Goal: Task Accomplishment & Management: Manage account settings

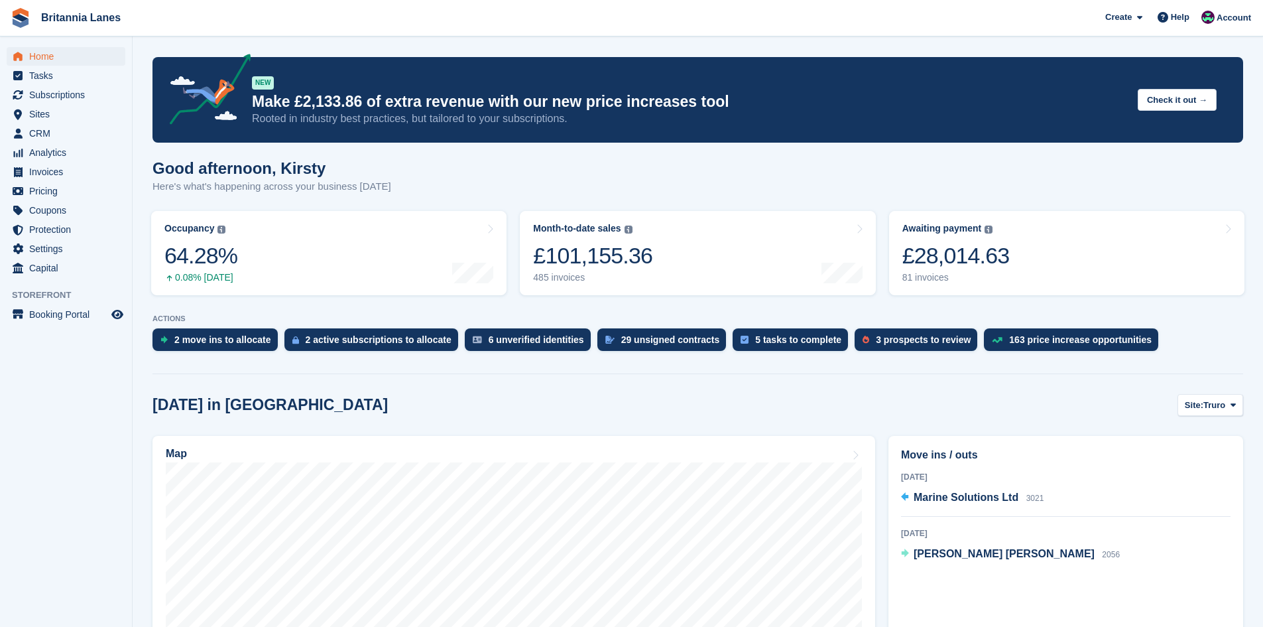
click at [48, 46] on div "Home Tasks Subscriptions Subscriptions Subscriptions Contracts Price increases …" at bounding box center [66, 160] width 132 height 236
click at [54, 64] on span "Home" at bounding box center [69, 56] width 80 height 19
click at [1048, 231] on link "Awaiting payment The total outstanding balance on all open invoices. £28,014.63…" at bounding box center [1066, 253] width 355 height 84
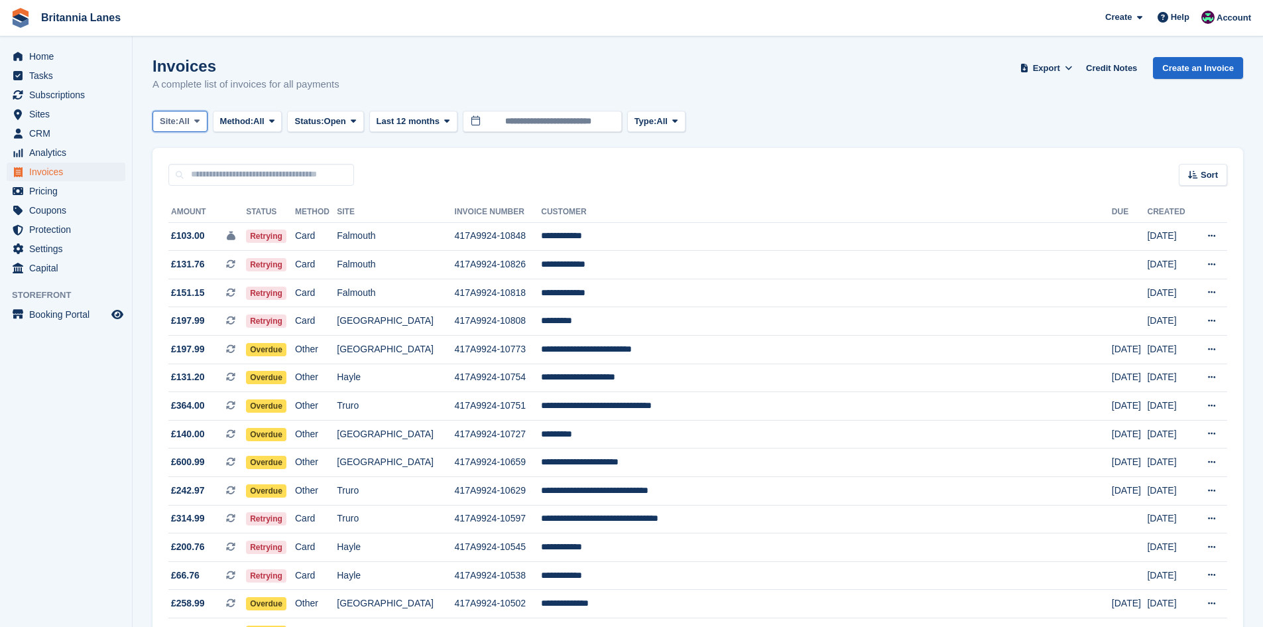
click at [174, 118] on span "Site:" at bounding box center [169, 121] width 19 height 13
click at [184, 204] on link "Falmouth" at bounding box center [218, 200] width 119 height 24
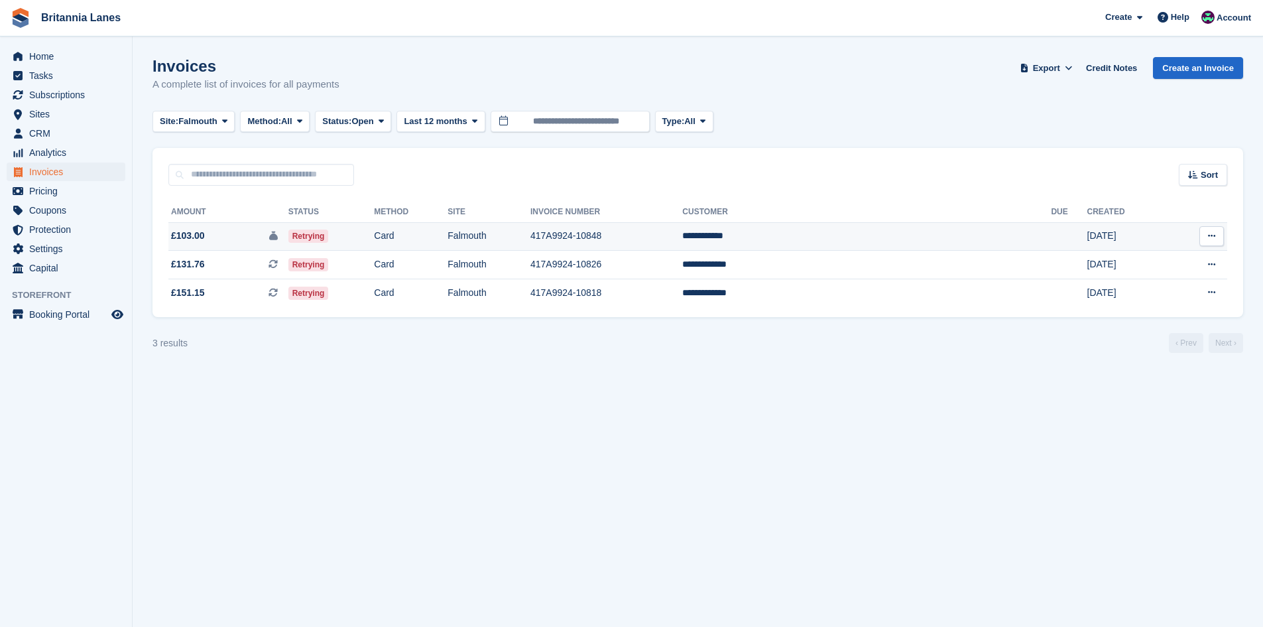
click at [682, 243] on td "417A9924-10848" at bounding box center [607, 236] width 152 height 29
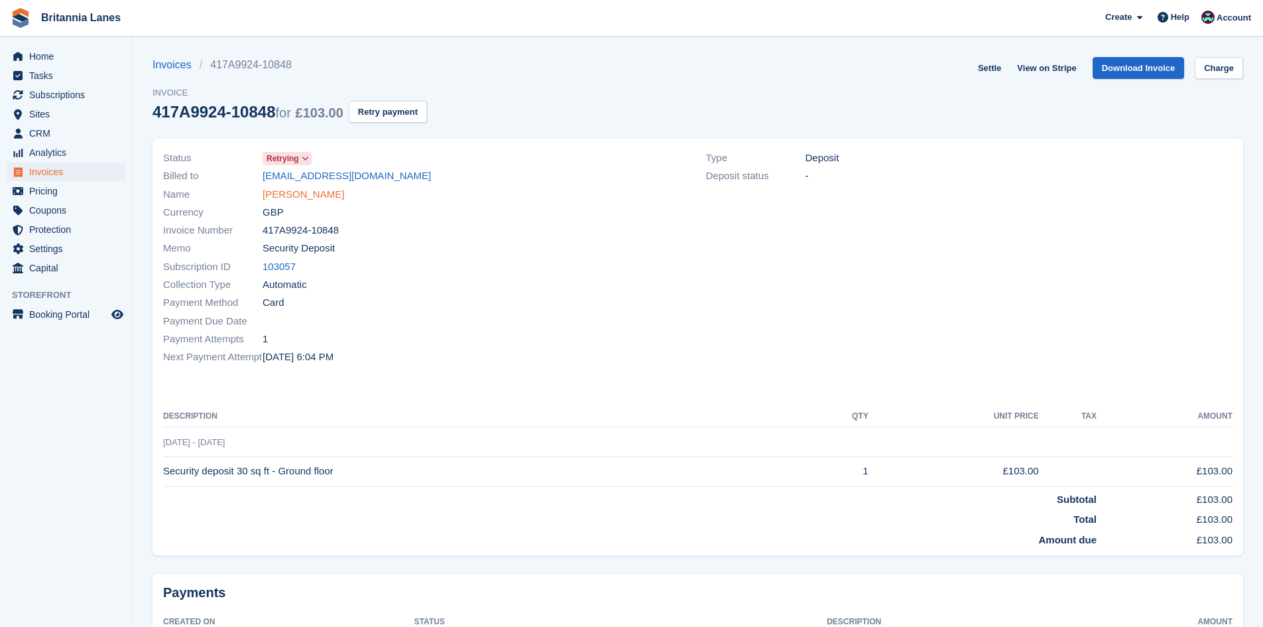
click at [301, 200] on link "Jenan Alessa" at bounding box center [304, 194] width 82 height 15
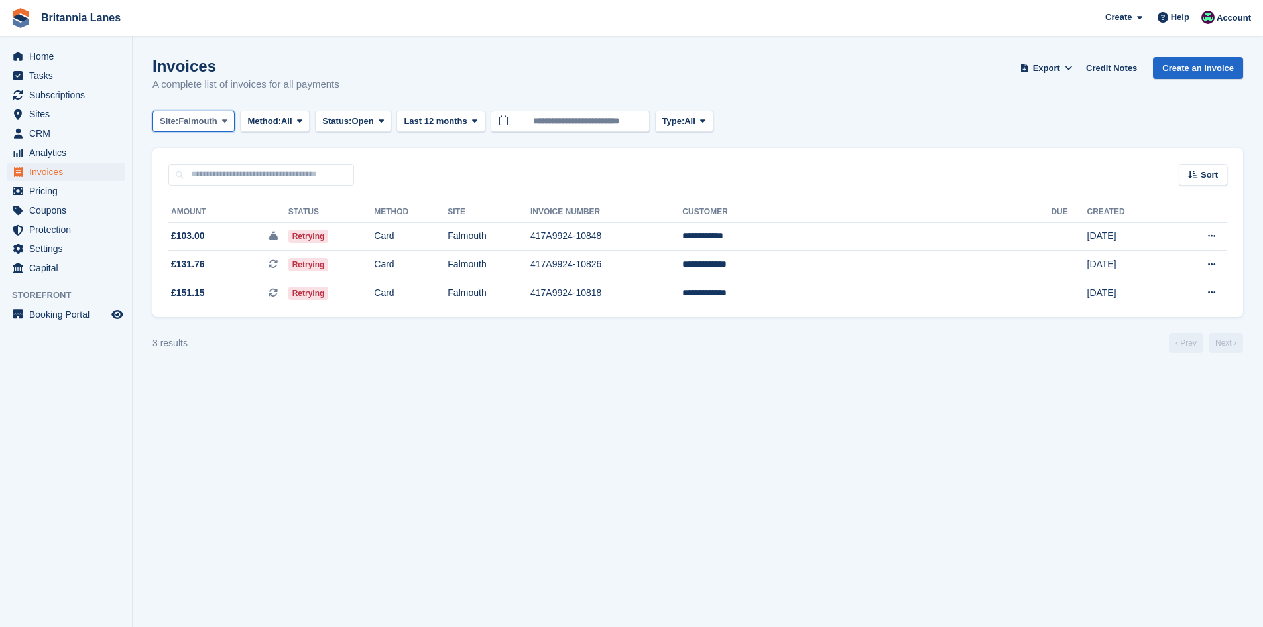
click at [183, 122] on span "Falmouth" at bounding box center [197, 121] width 39 height 13
click at [199, 246] on link "Hayle" at bounding box center [218, 248] width 119 height 24
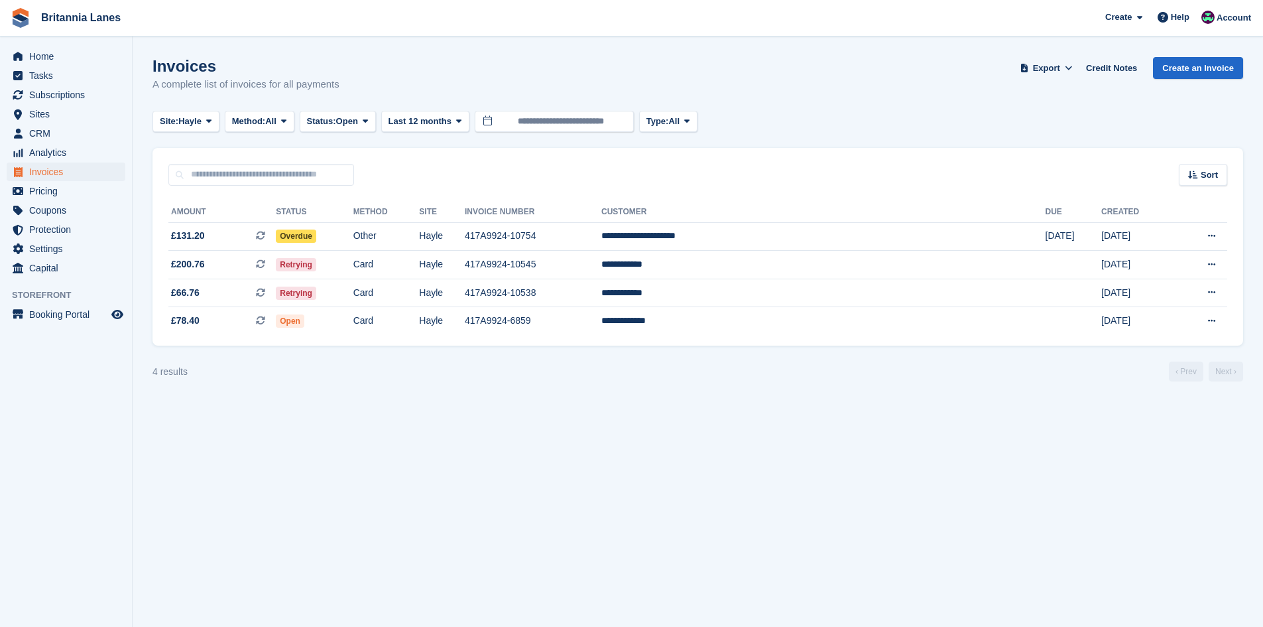
click at [198, 109] on turbo-frame "Invoices A complete list of invoices for all payments Export Export Invoices Ex…" at bounding box center [698, 219] width 1091 height 324
click at [194, 116] on span "Hayle" at bounding box center [189, 121] width 23 height 13
click at [181, 170] on link "Truro" at bounding box center [218, 176] width 119 height 24
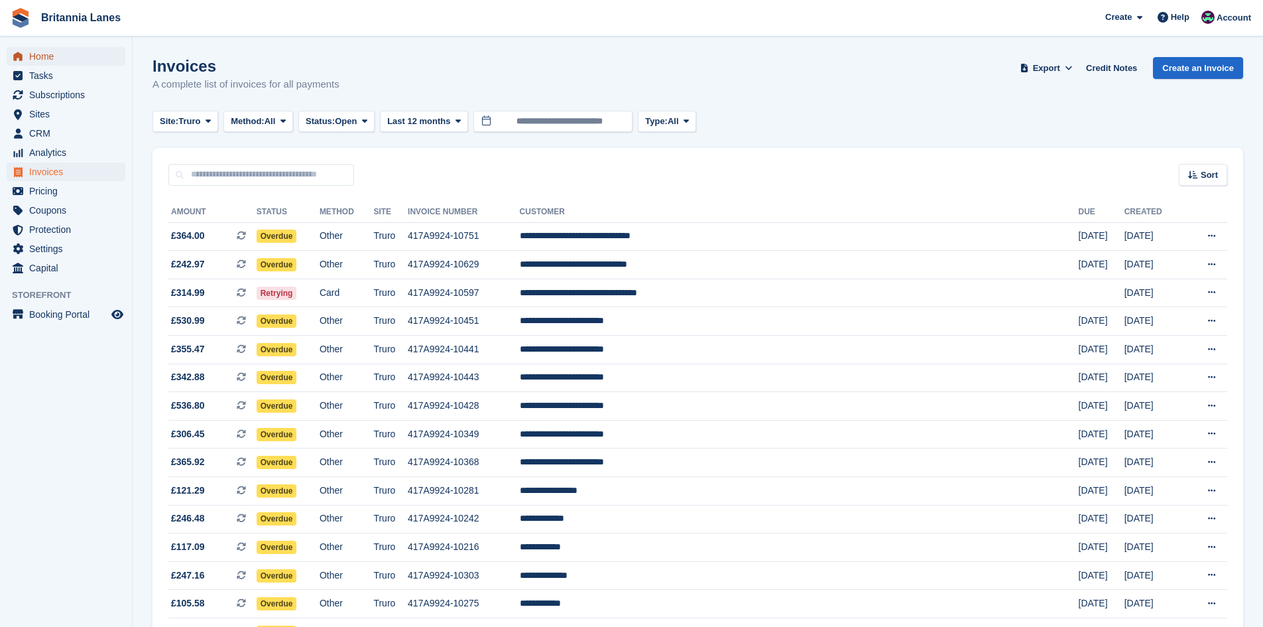
click at [43, 51] on span "Home" at bounding box center [69, 56] width 80 height 19
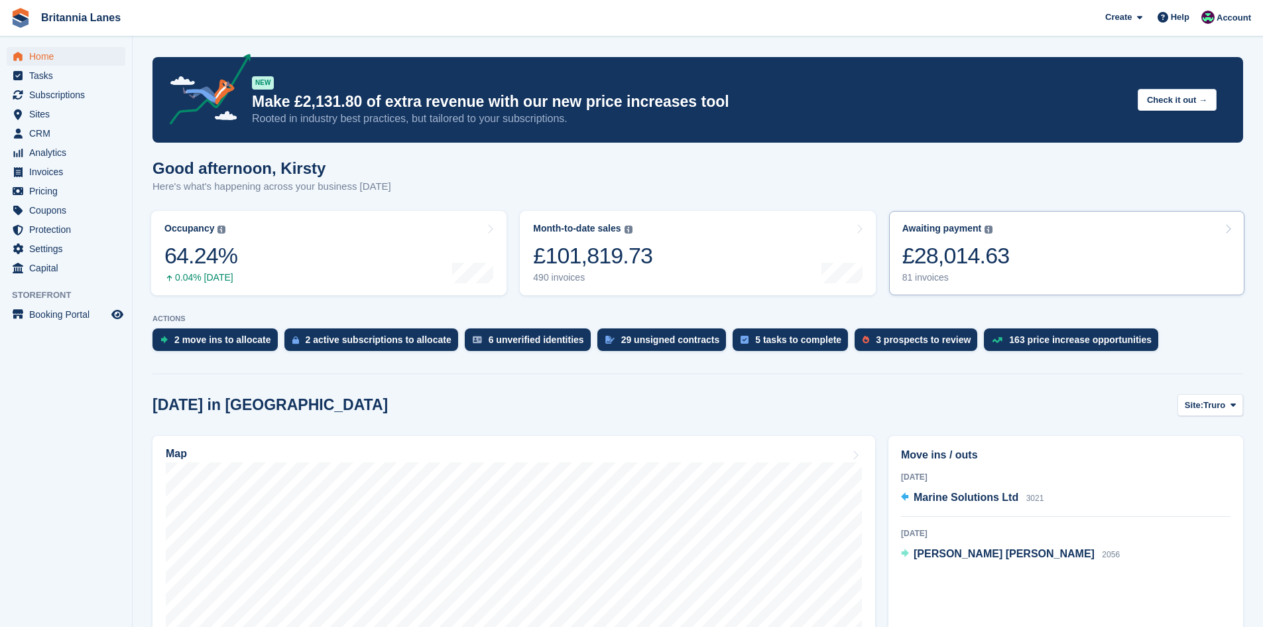
click at [1045, 246] on link "Awaiting payment The total outstanding balance on all open invoices. £28,014.63…" at bounding box center [1066, 253] width 355 height 84
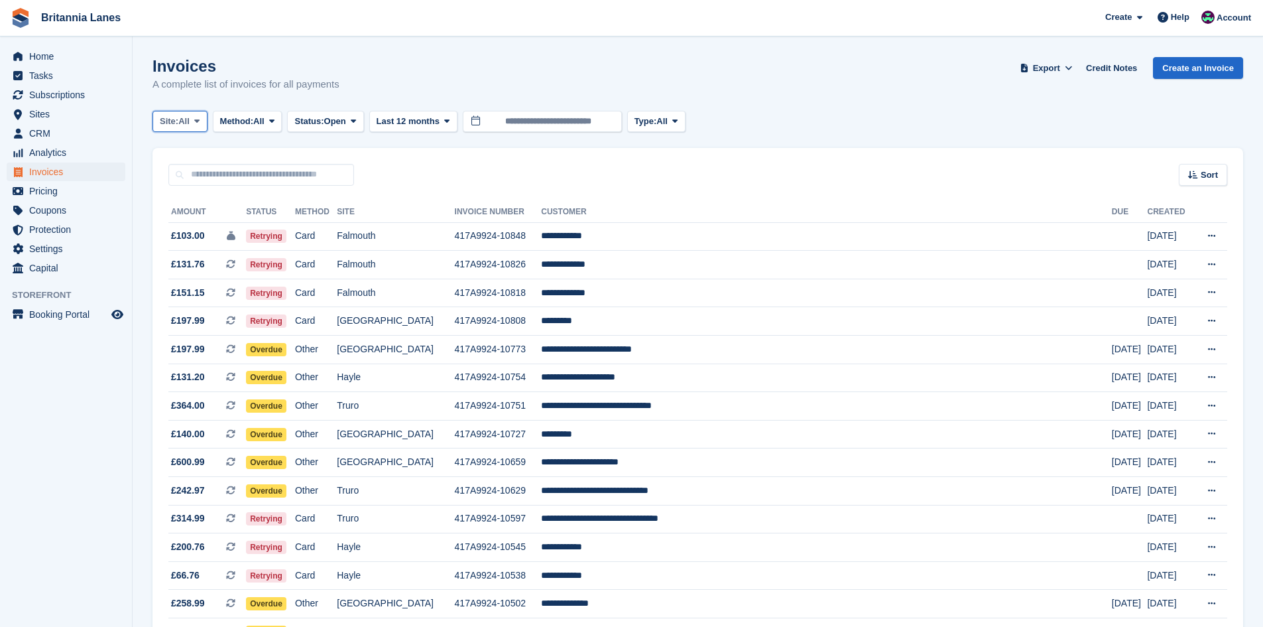
click at [188, 117] on span "All" at bounding box center [183, 121] width 11 height 13
click at [199, 255] on link "Hayle" at bounding box center [218, 248] width 119 height 24
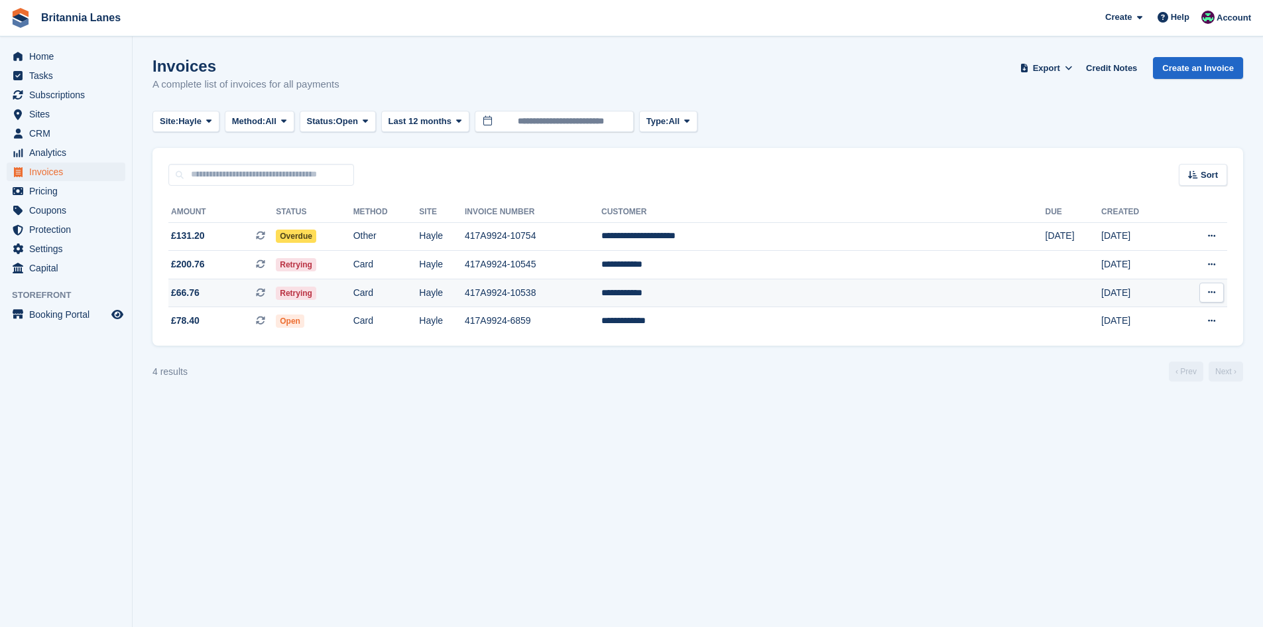
click at [789, 283] on td "**********" at bounding box center [824, 293] width 444 height 29
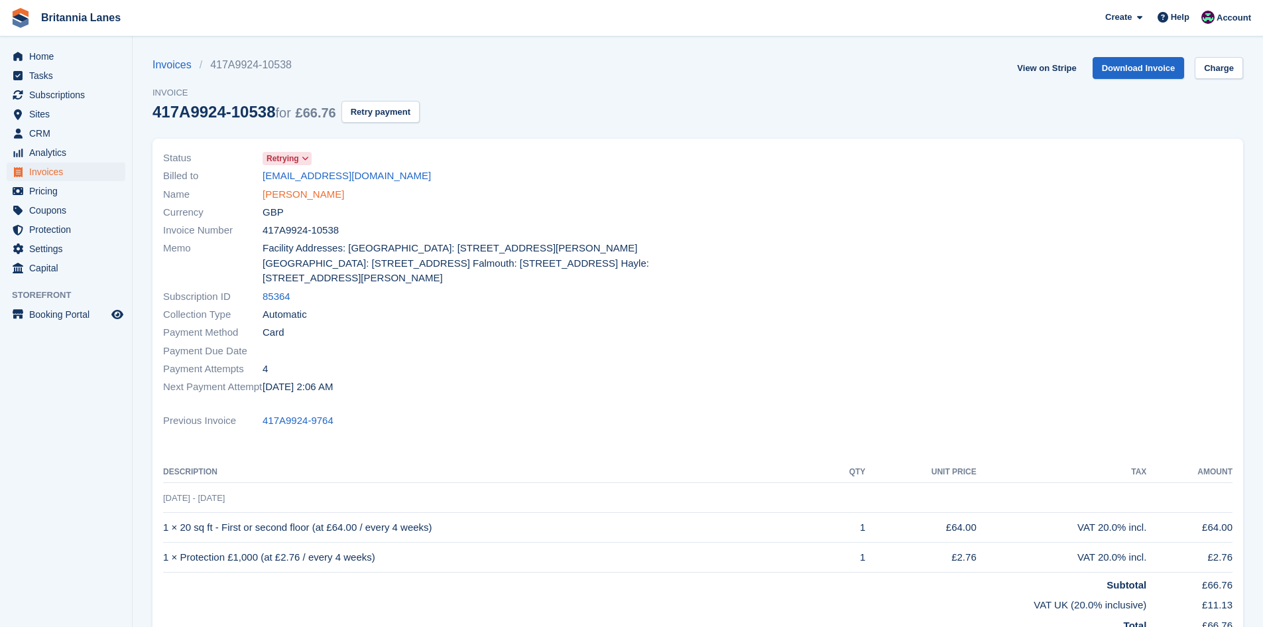
click at [307, 195] on link "[PERSON_NAME]" at bounding box center [304, 194] width 82 height 15
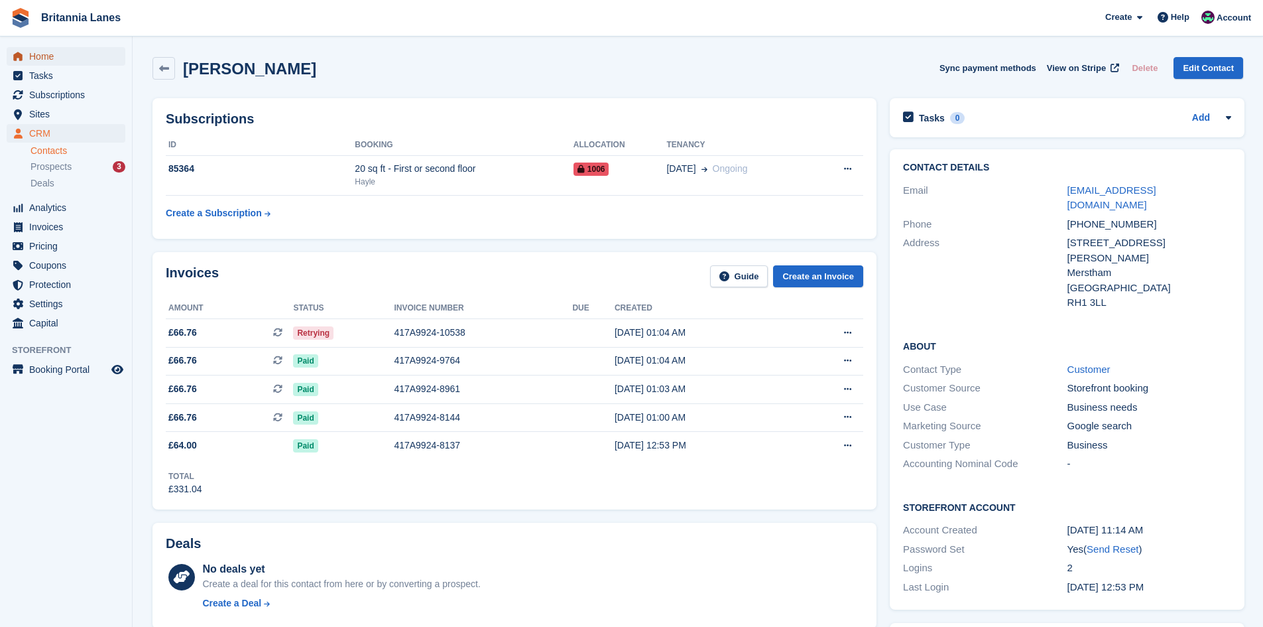
drag, startPoint x: 68, startPoint y: 54, endPoint x: 68, endPoint y: 43, distance: 11.3
click at [68, 54] on span "Home" at bounding box center [69, 56] width 80 height 19
